Goal: Obtain resource: Download file/media

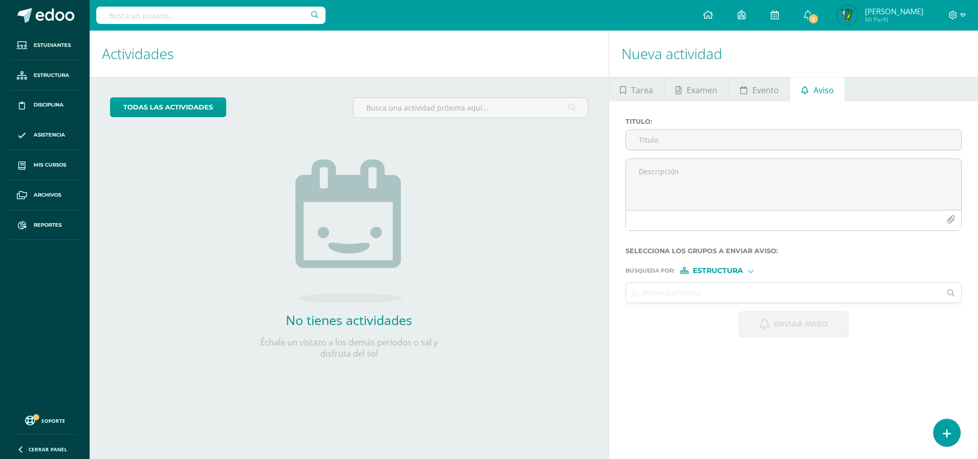
click at [186, 14] on input "text" at bounding box center [210, 15] width 229 height 17
type input "luis rojas"
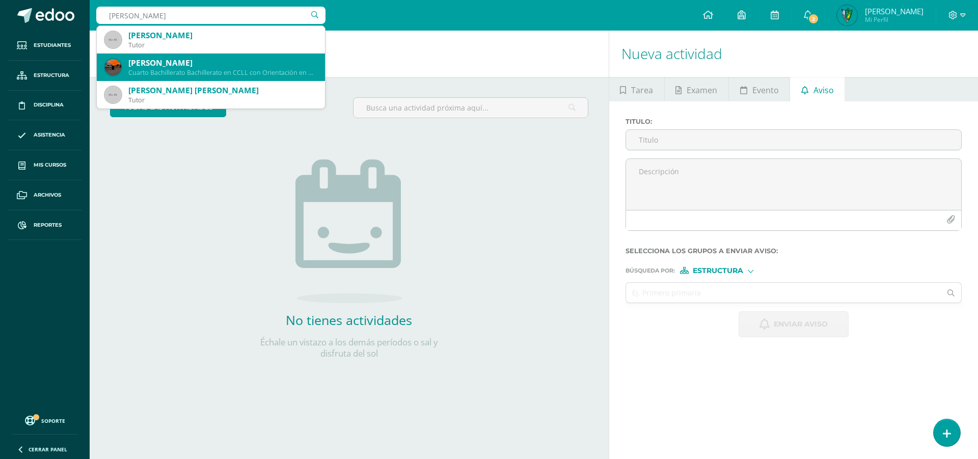
click at [236, 70] on div "Cuarto Bachillerato Bachillerato en CCLL con Orientación en Diseño Gráfico 2016…" at bounding box center [222, 72] width 189 height 9
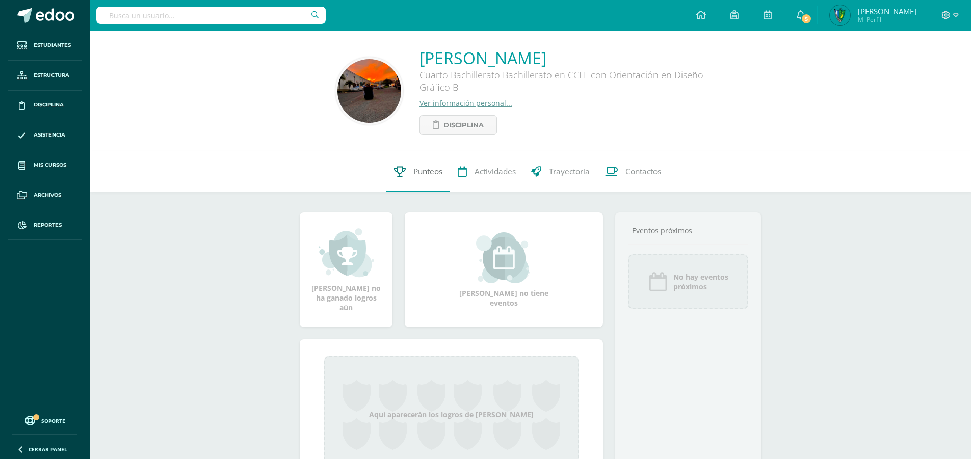
click at [432, 183] on link "Punteos" at bounding box center [418, 171] width 64 height 41
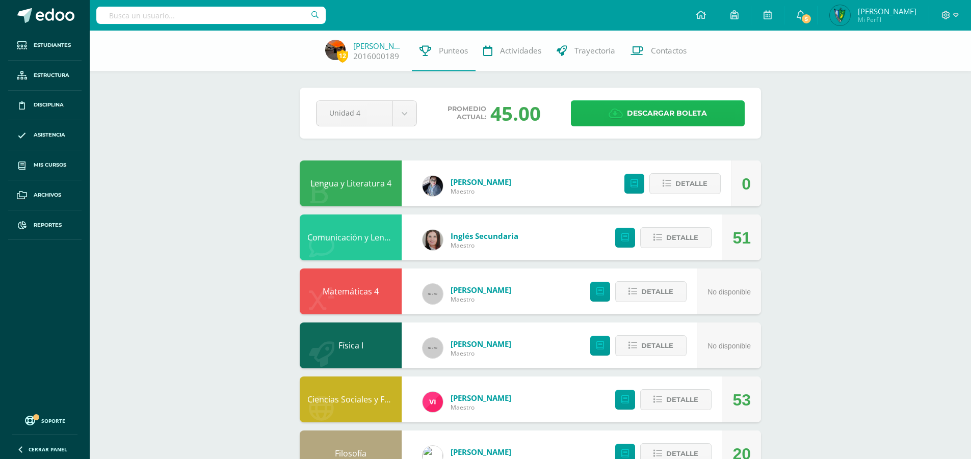
click at [707, 109] on link "Descargar boleta" at bounding box center [658, 113] width 174 height 26
click at [208, 12] on input "text" at bounding box center [210, 15] width 229 height 17
type input "alvarez romero"
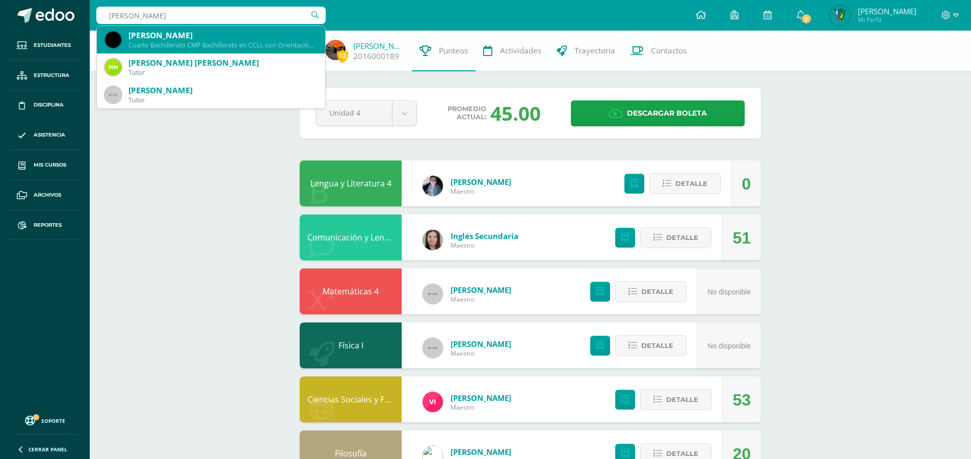
click at [198, 41] on div "Cuarto Bachillerato CMP Bachillerato en CCLL con Orientación en Computación 201…" at bounding box center [222, 45] width 189 height 9
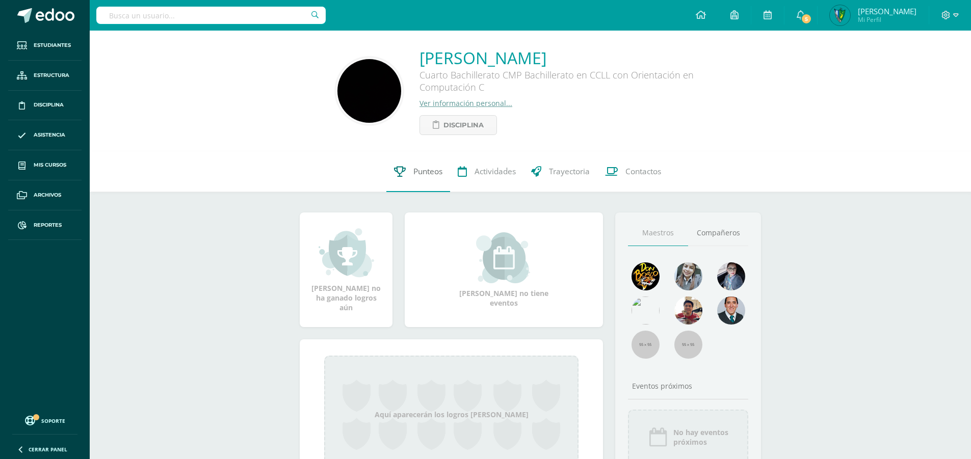
click at [413, 171] on span "Punteos" at bounding box center [427, 171] width 29 height 11
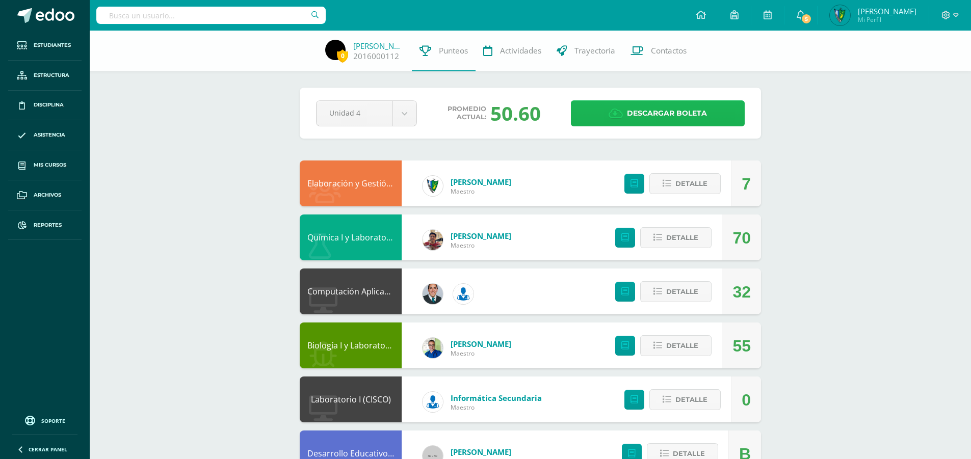
click at [634, 109] on span "Descargar boleta" at bounding box center [667, 113] width 80 height 25
